Goal: Check status: Check status

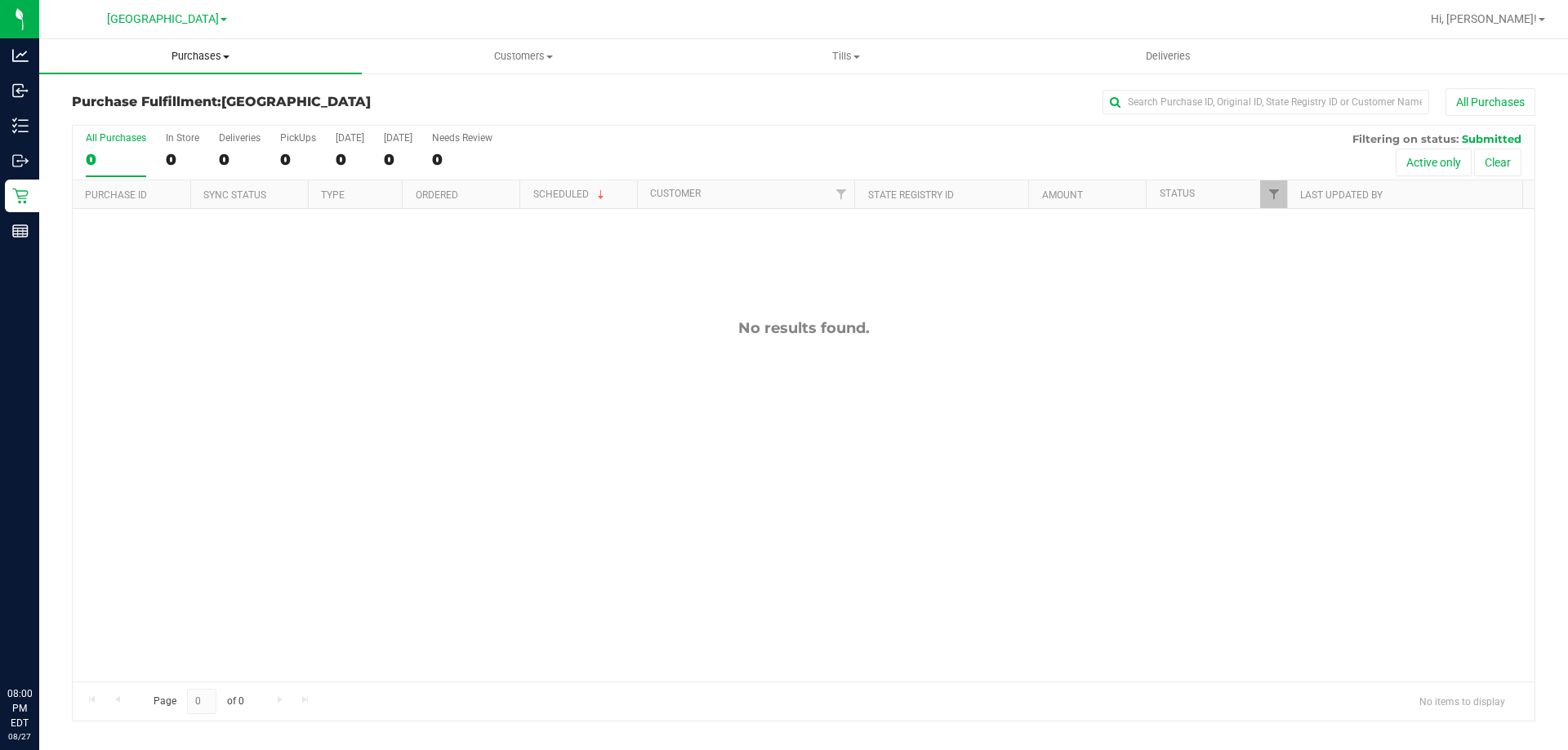
click at [171, 67] on uib-tab-heading "Purchases Summary of purchases Fulfillment All purchases" at bounding box center [200, 56] width 322 height 34
click at [183, 85] on ul "Summary of purchases Fulfillment All purchases" at bounding box center [200, 117] width 322 height 88
click at [195, 72] on uib-tab-heading "Purchases Summary of purchases Fulfillment All purchases" at bounding box center [200, 56] width 322 height 34
click at [206, 85] on ul "Summary of purchases Fulfillment All purchases" at bounding box center [200, 117] width 322 height 88
click at [210, 82] on div "Purchase Fulfillment: [GEOGRAPHIC_DATA] All Purchases All Purchases 0 In Store …" at bounding box center [802, 404] width 1528 height 666
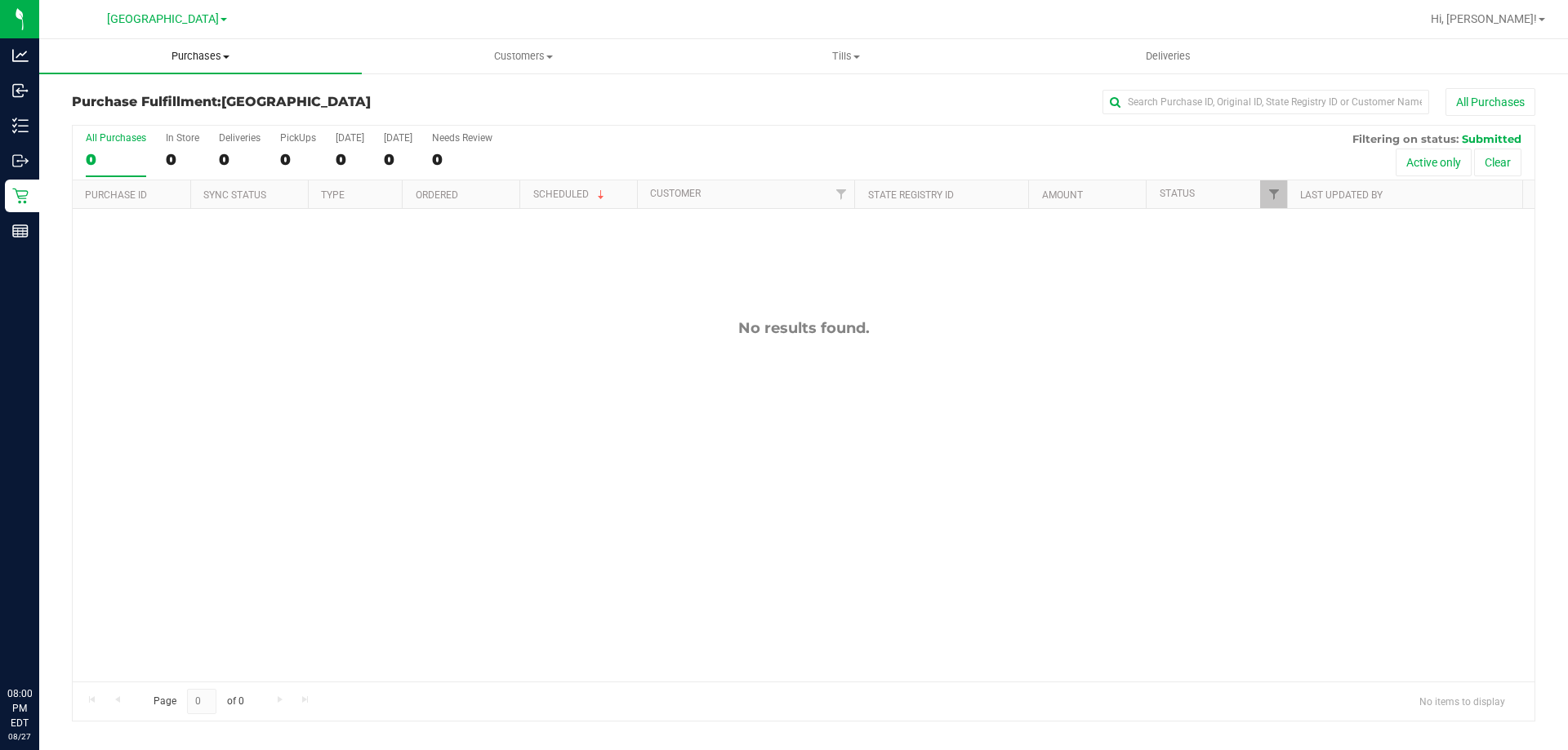
click at [213, 63] on uib-tab-heading "Purchases Summary of purchases Fulfillment All purchases" at bounding box center [200, 56] width 322 height 34
click at [220, 99] on li "Summary of purchases" at bounding box center [200, 98] width 322 height 20
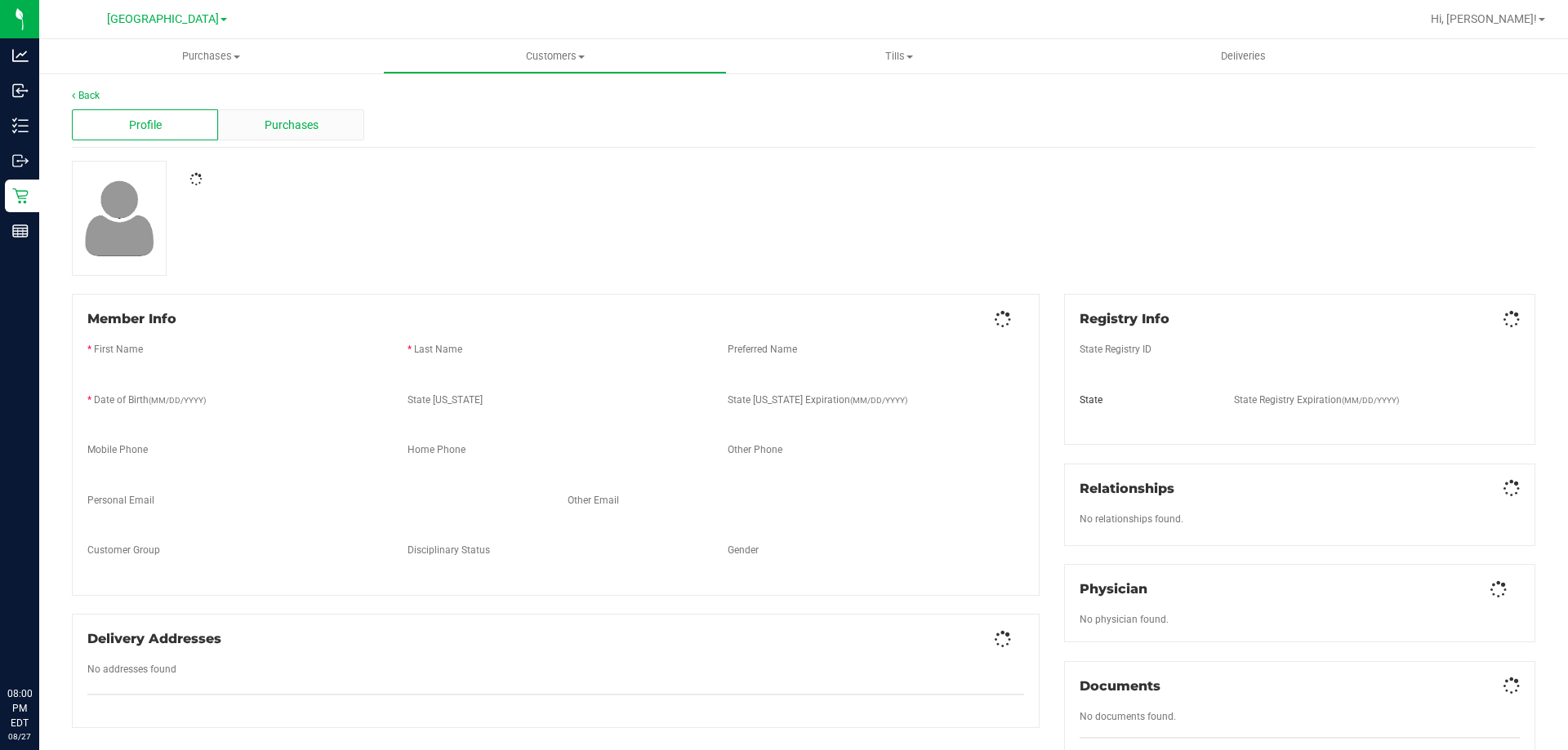
click at [343, 118] on div "Purchases" at bounding box center [291, 124] width 146 height 31
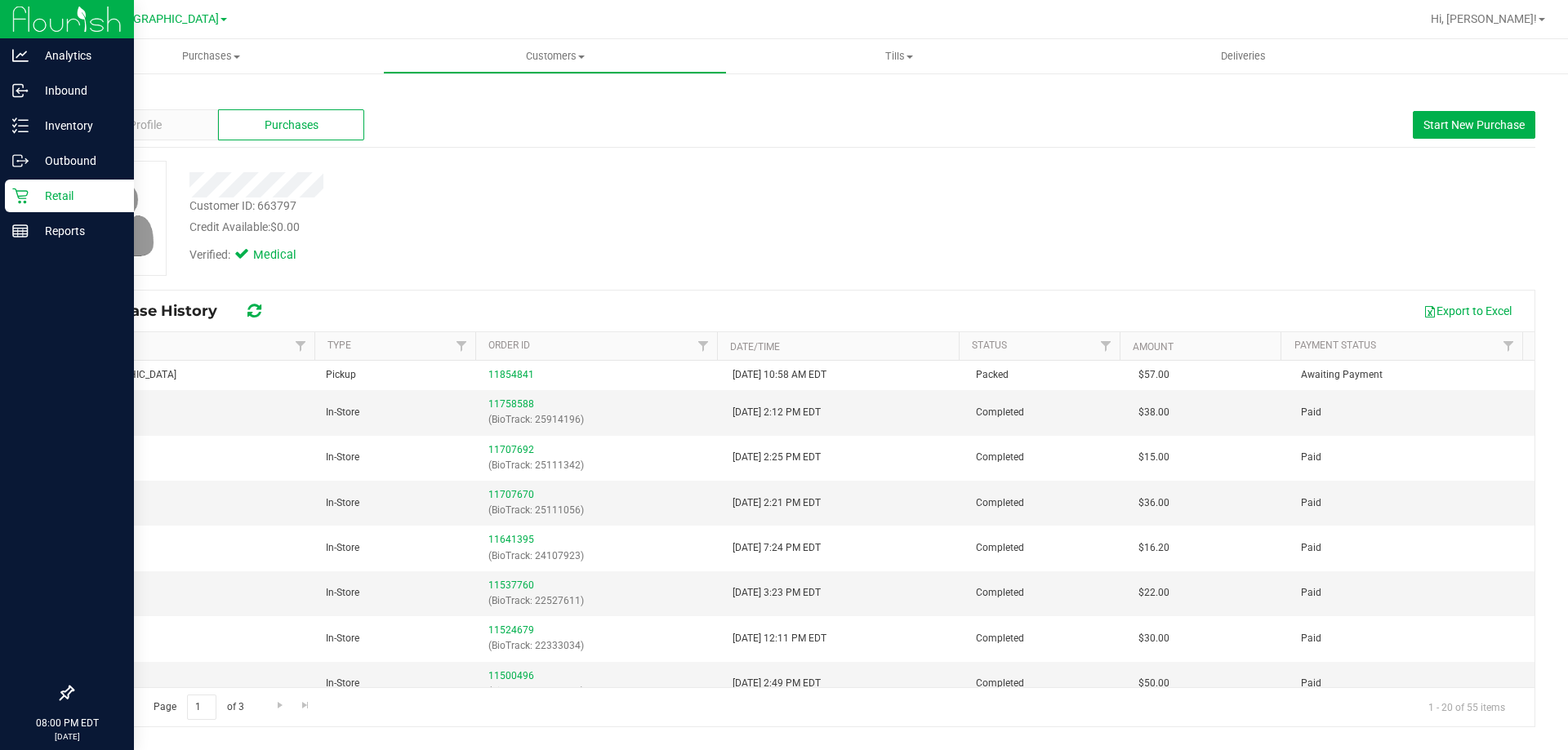
click at [23, 196] on icon at bounding box center [20, 196] width 15 height 15
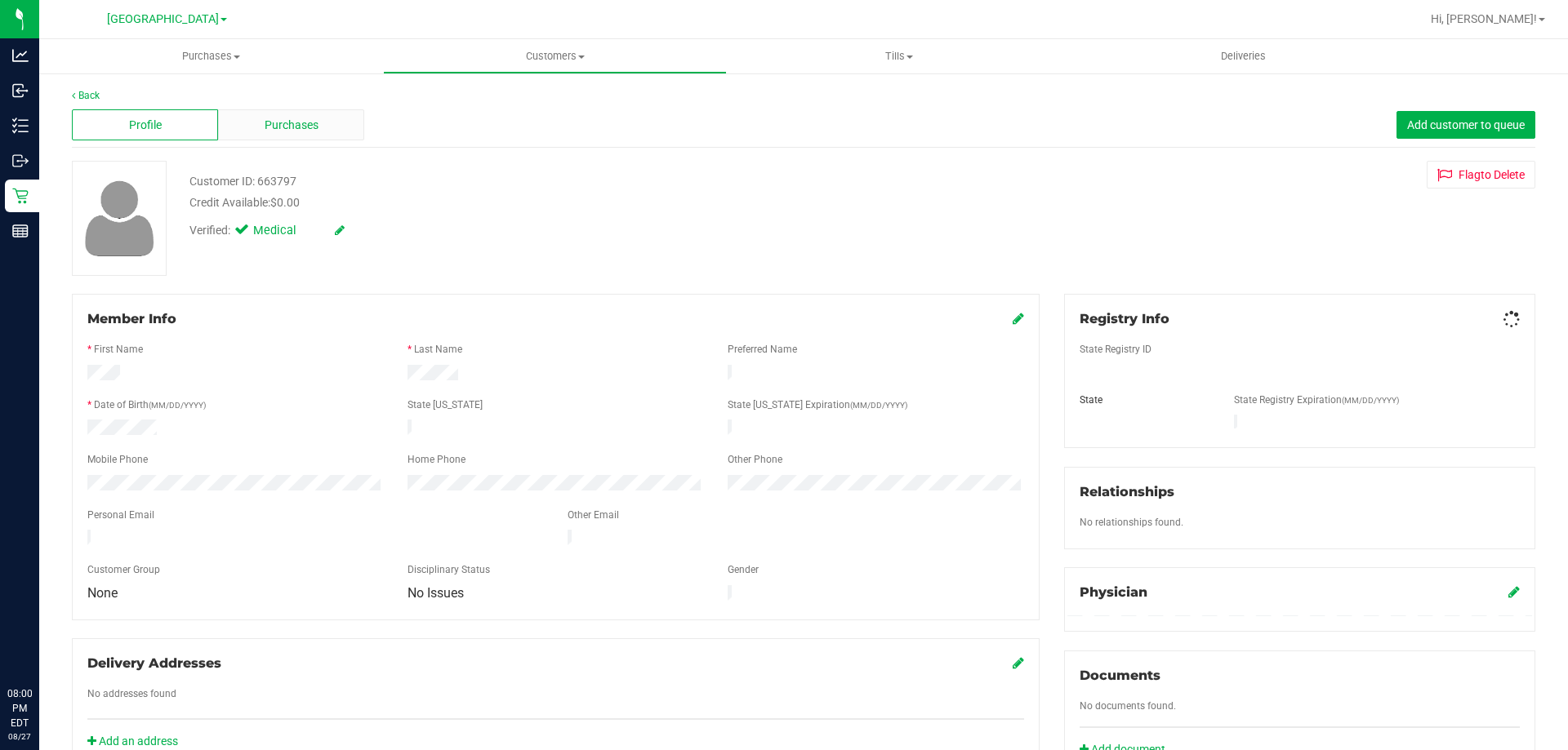
click at [264, 116] on span "Purchases" at bounding box center [291, 125] width 54 height 17
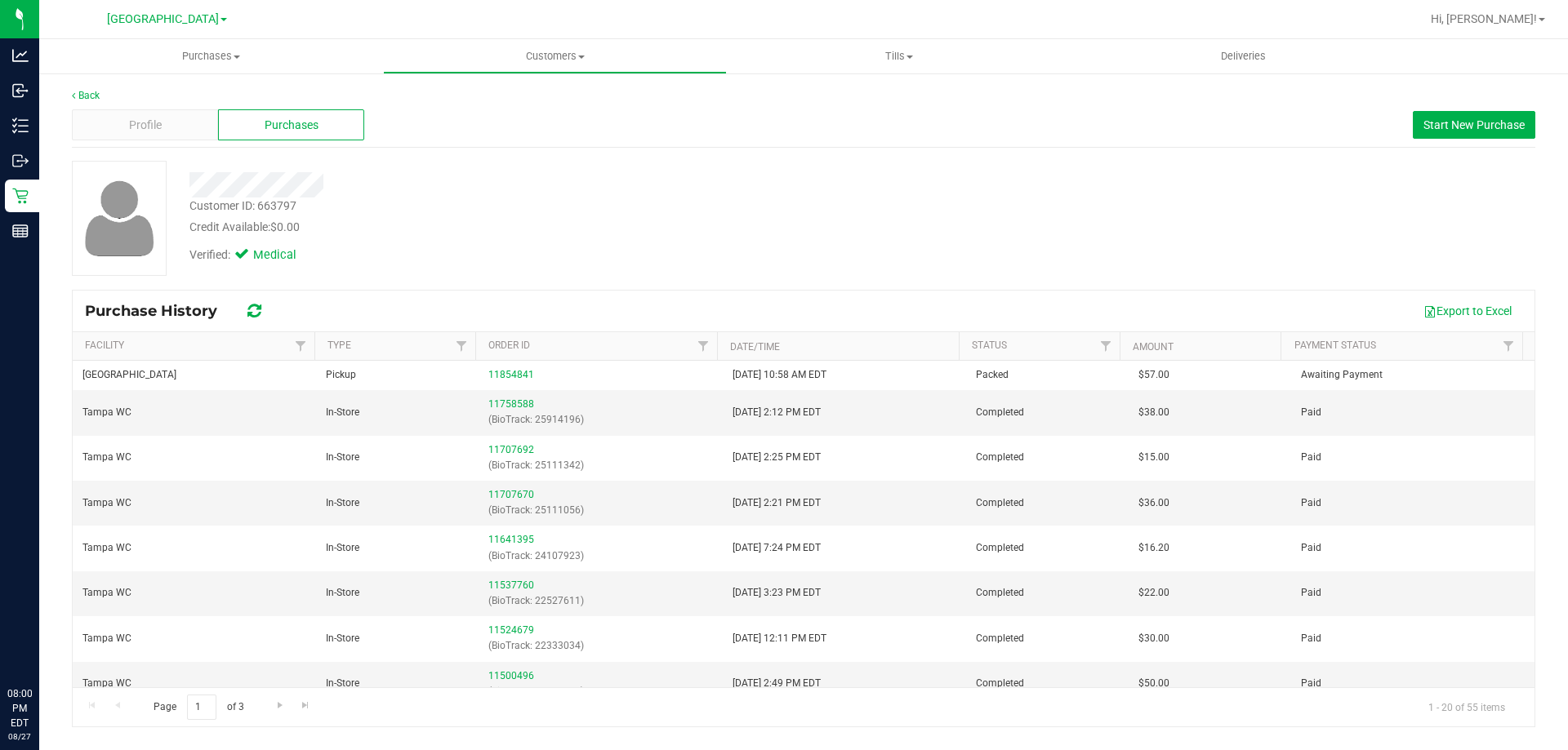
click at [328, 269] on div "Verified: Medical" at bounding box center [301, 259] width 248 height 26
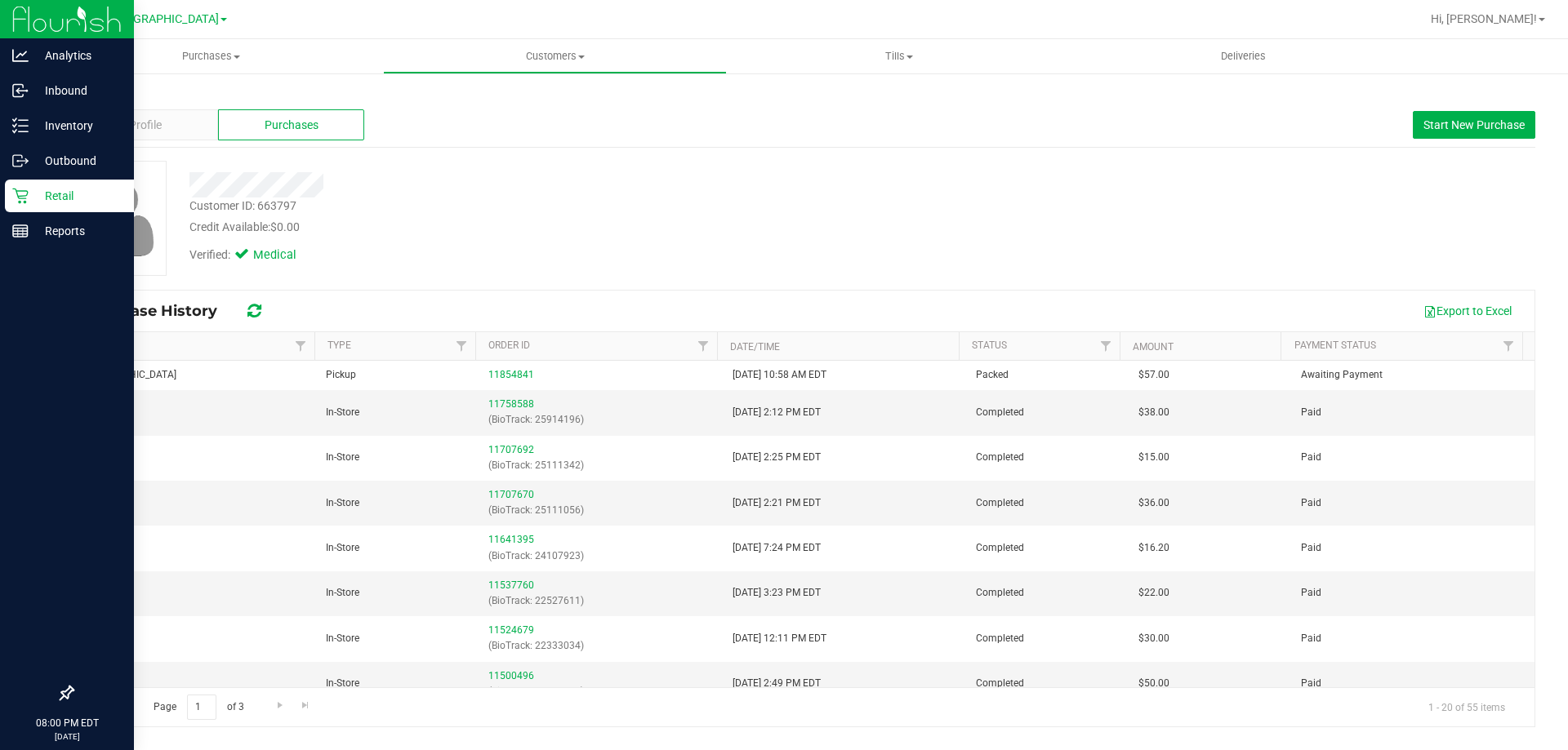
click at [86, 186] on div "Retail" at bounding box center [69, 196] width 129 height 32
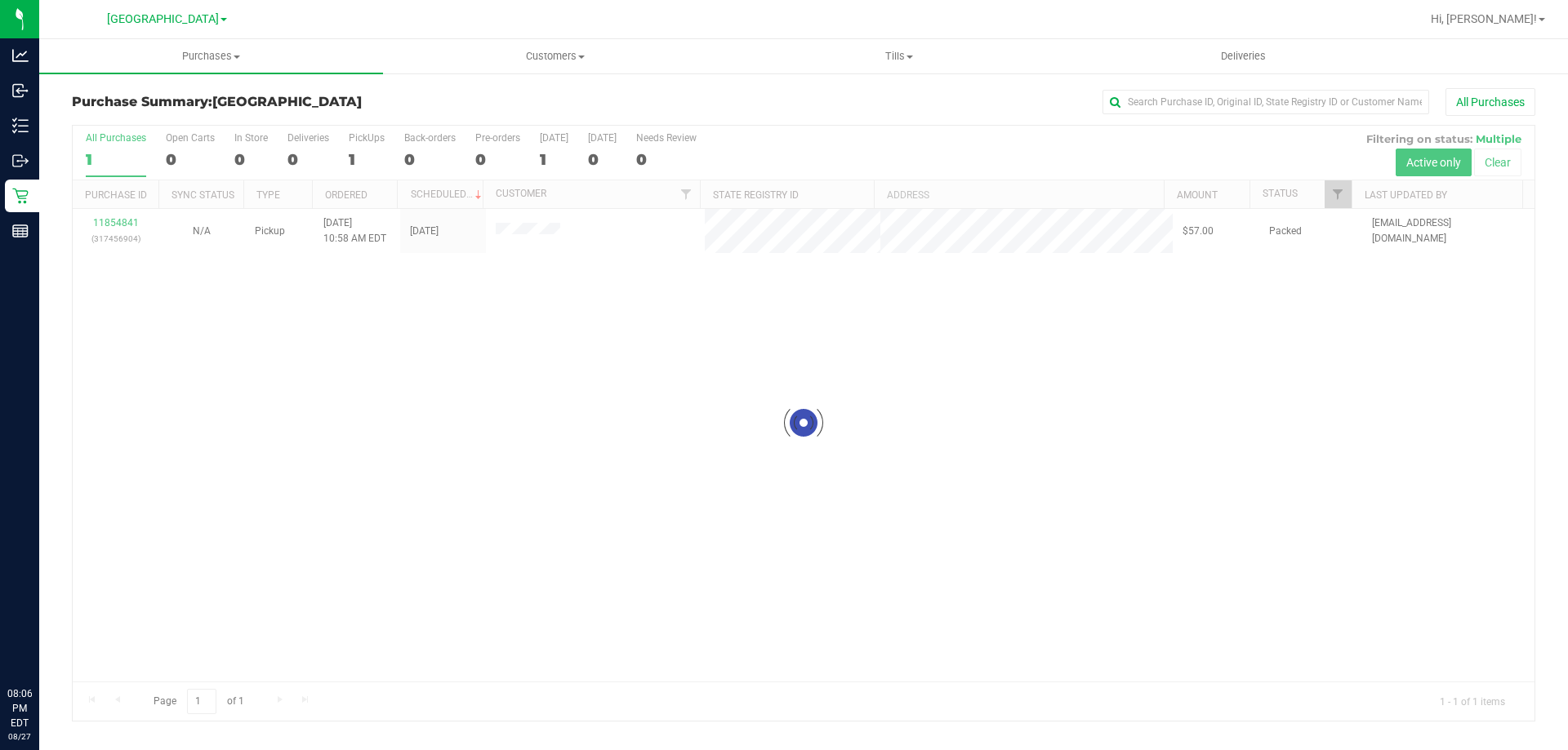
click at [1144, 447] on div at bounding box center [803, 423] width 1462 height 595
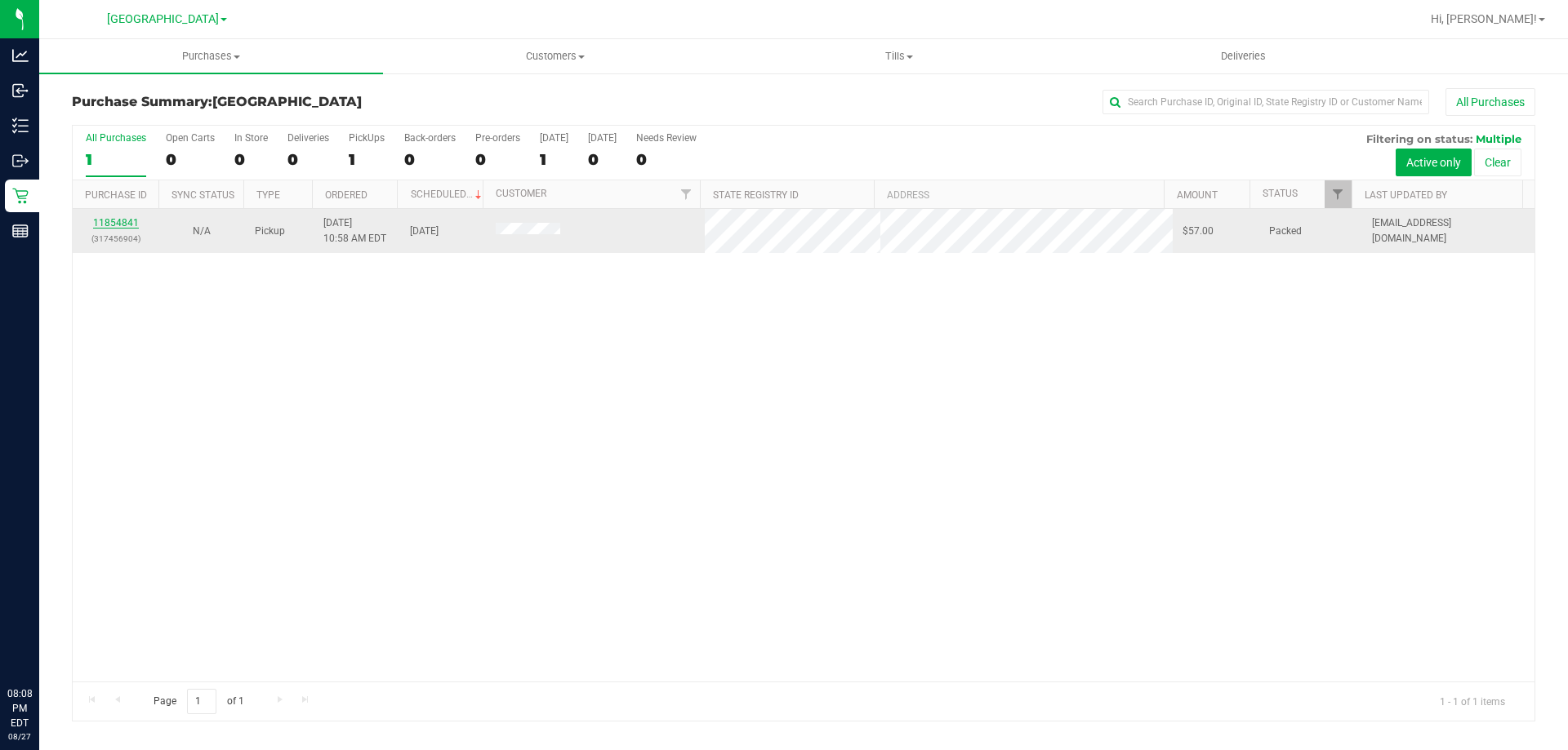
click at [121, 223] on link "11854841" at bounding box center [116, 223] width 45 height 11
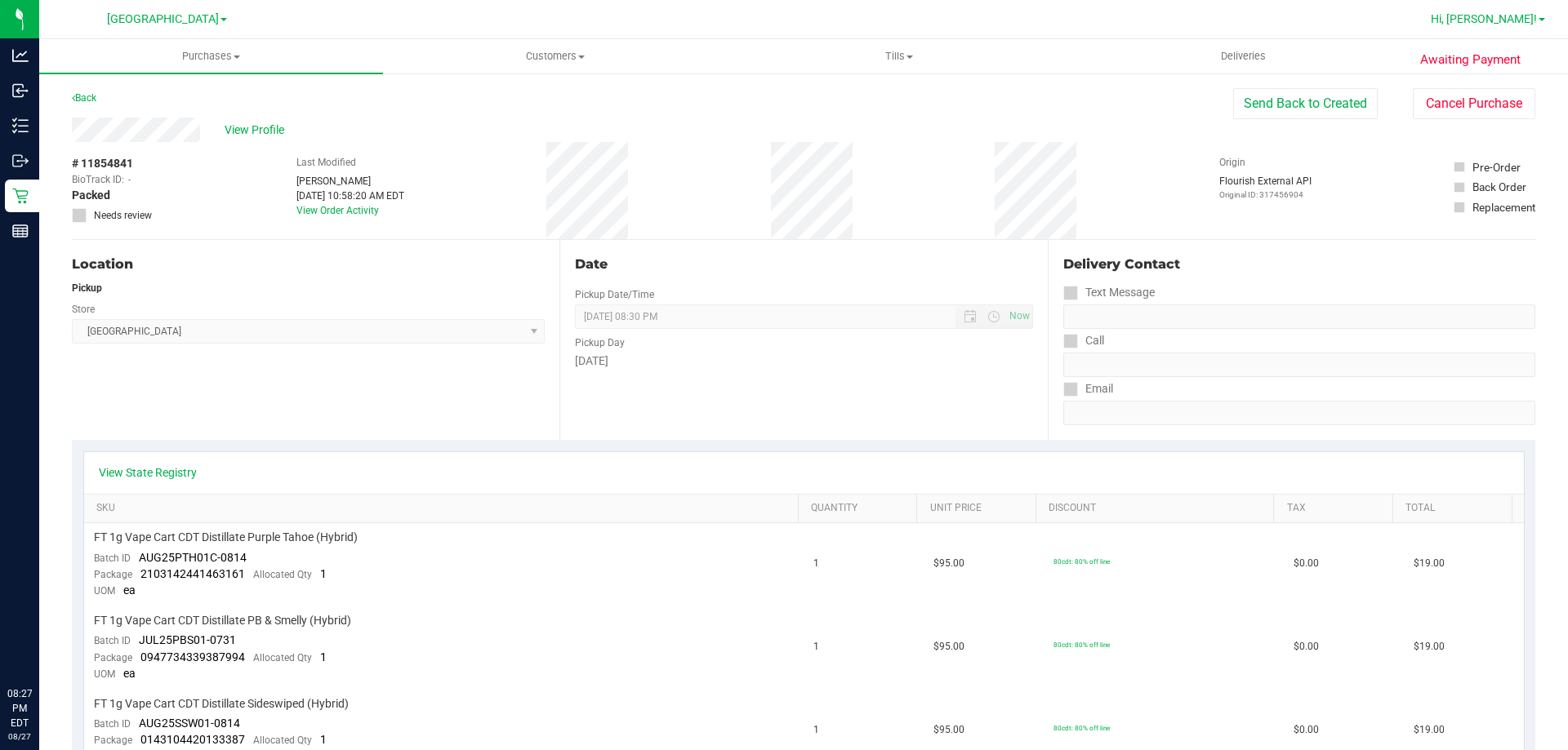
click at [1515, 15] on span "Hi, [PERSON_NAME]!" at bounding box center [1484, 19] width 106 height 13
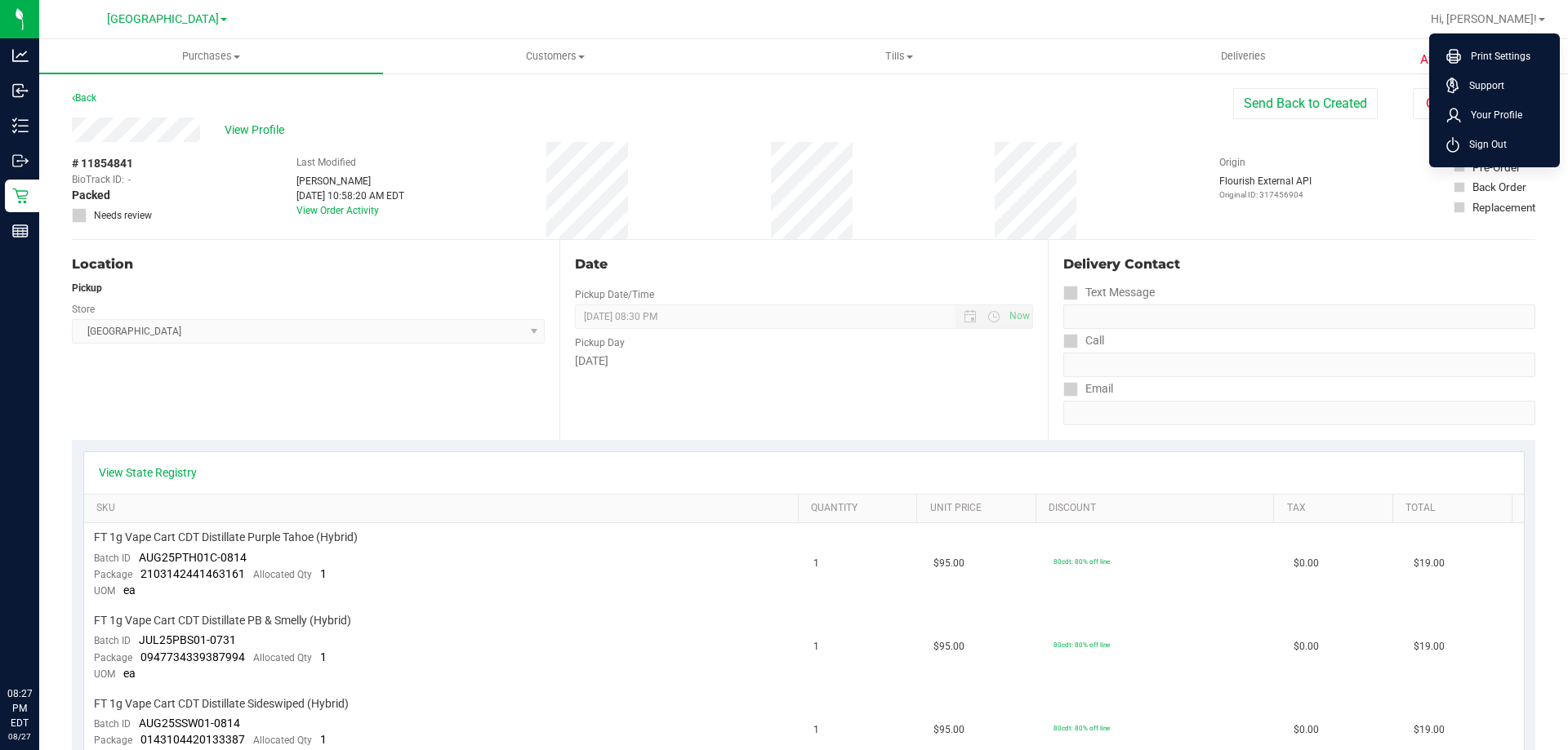
drag, startPoint x: 1496, startPoint y: 149, endPoint x: 1441, endPoint y: 140, distance: 55.7
click at [1496, 149] on span "Sign Out" at bounding box center [1483, 144] width 47 height 16
